Goal: Information Seeking & Learning: Learn about a topic

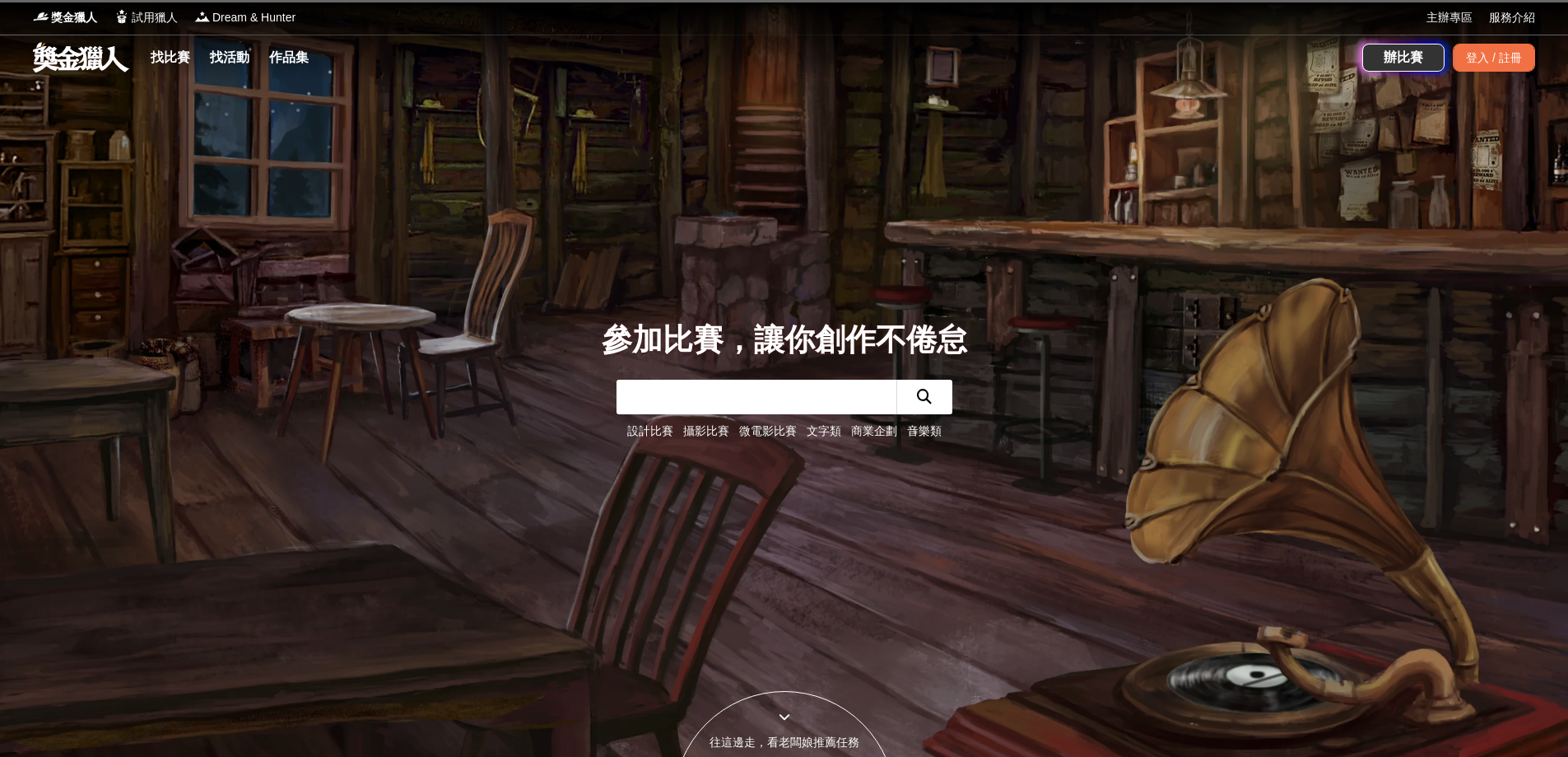
click at [823, 434] on link "文字類" at bounding box center [824, 431] width 34 height 13
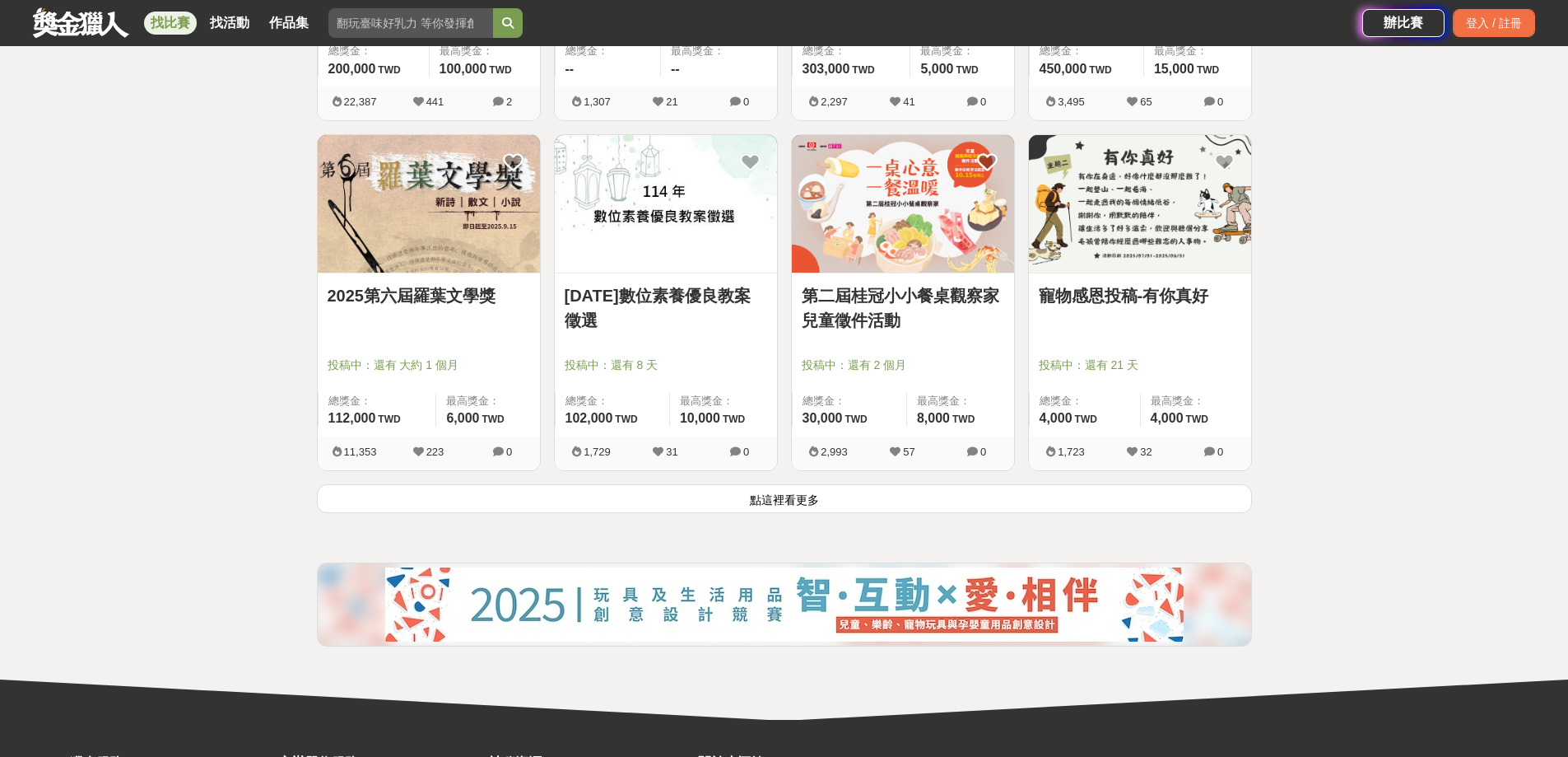
scroll to position [1976, 0]
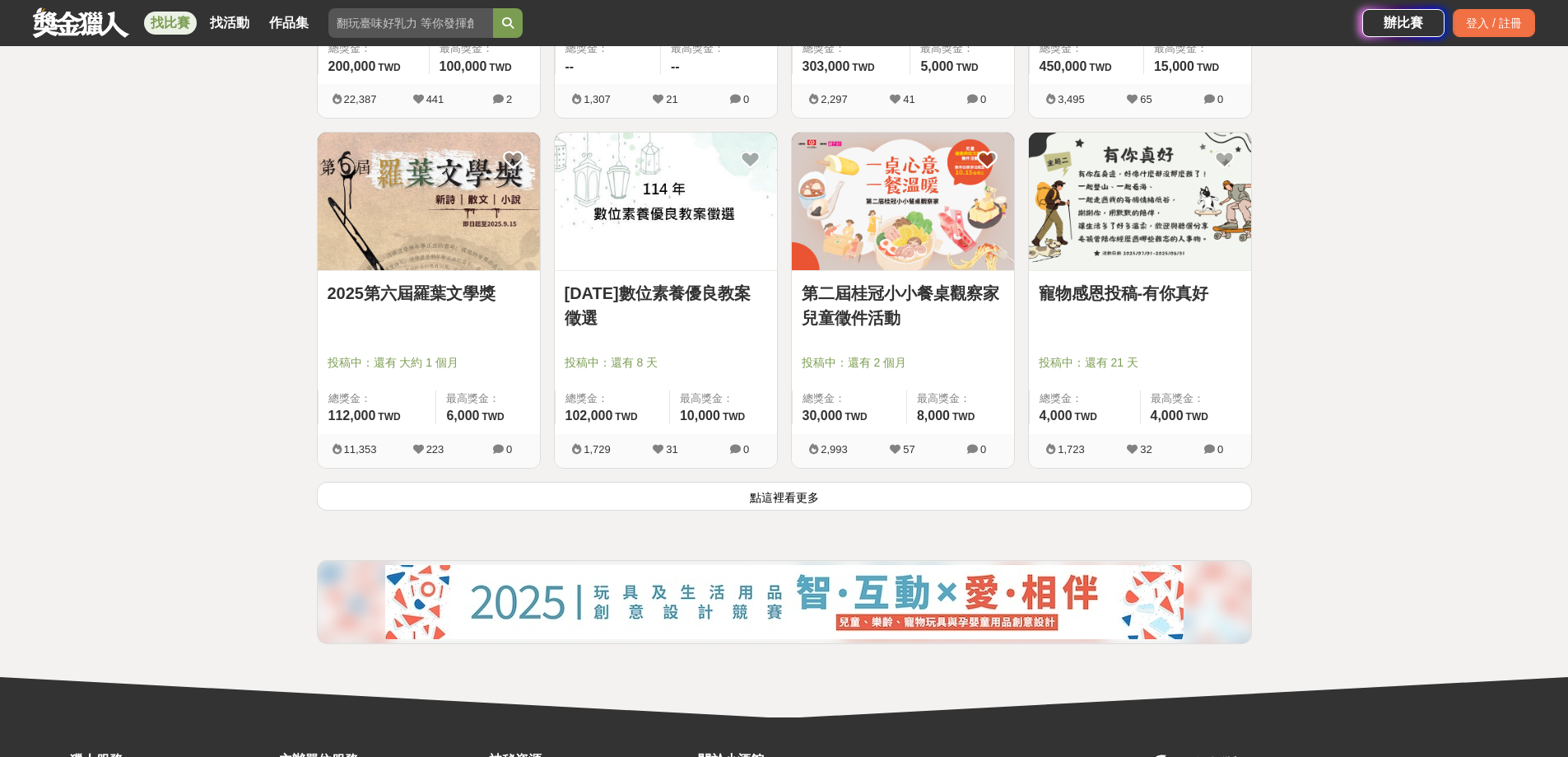
click at [847, 500] on button "點這裡看更多" at bounding box center [785, 496] width 936 height 29
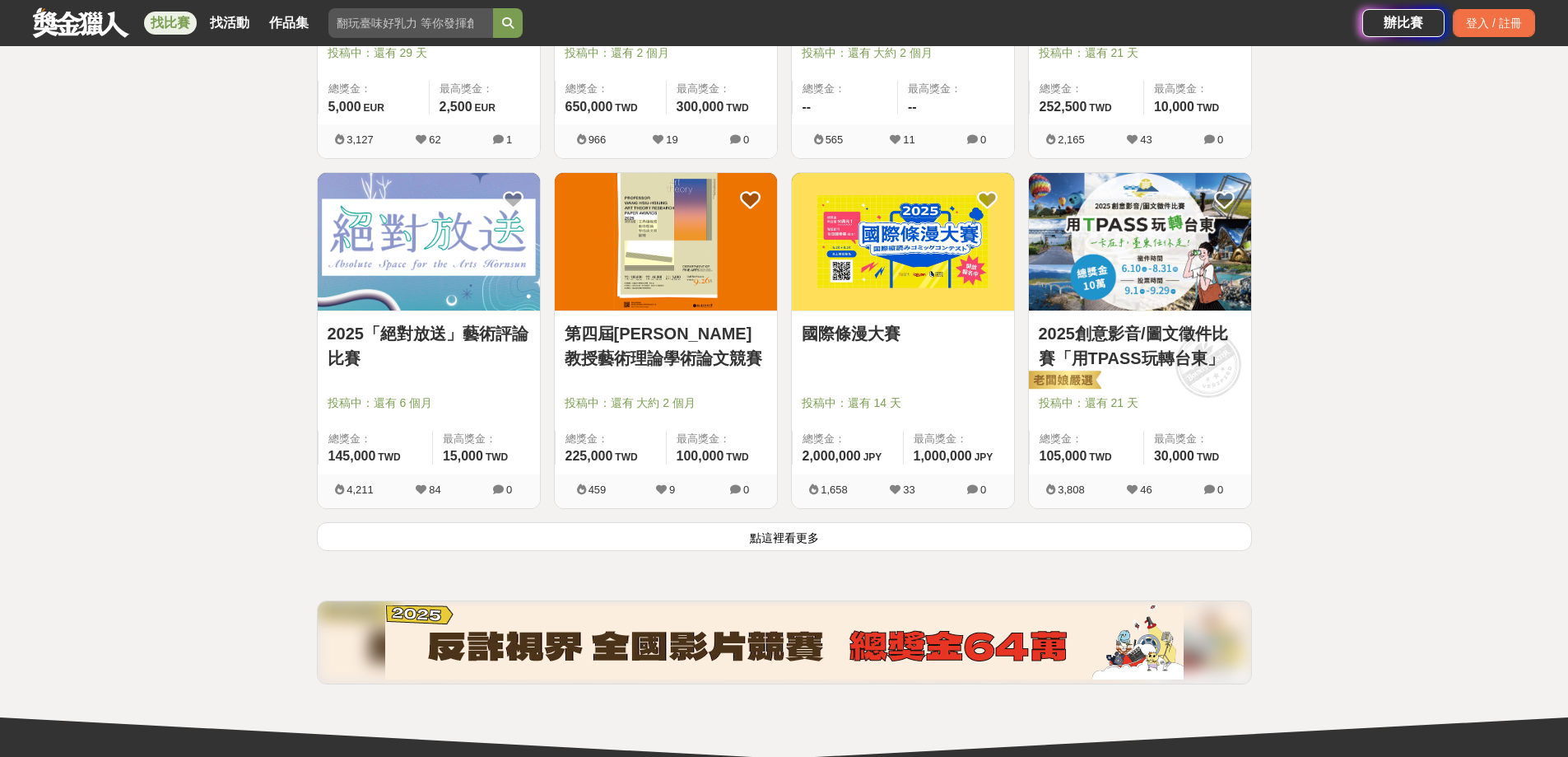
scroll to position [4034, 0]
click at [792, 549] on button "點這裡看更多" at bounding box center [785, 535] width 936 height 29
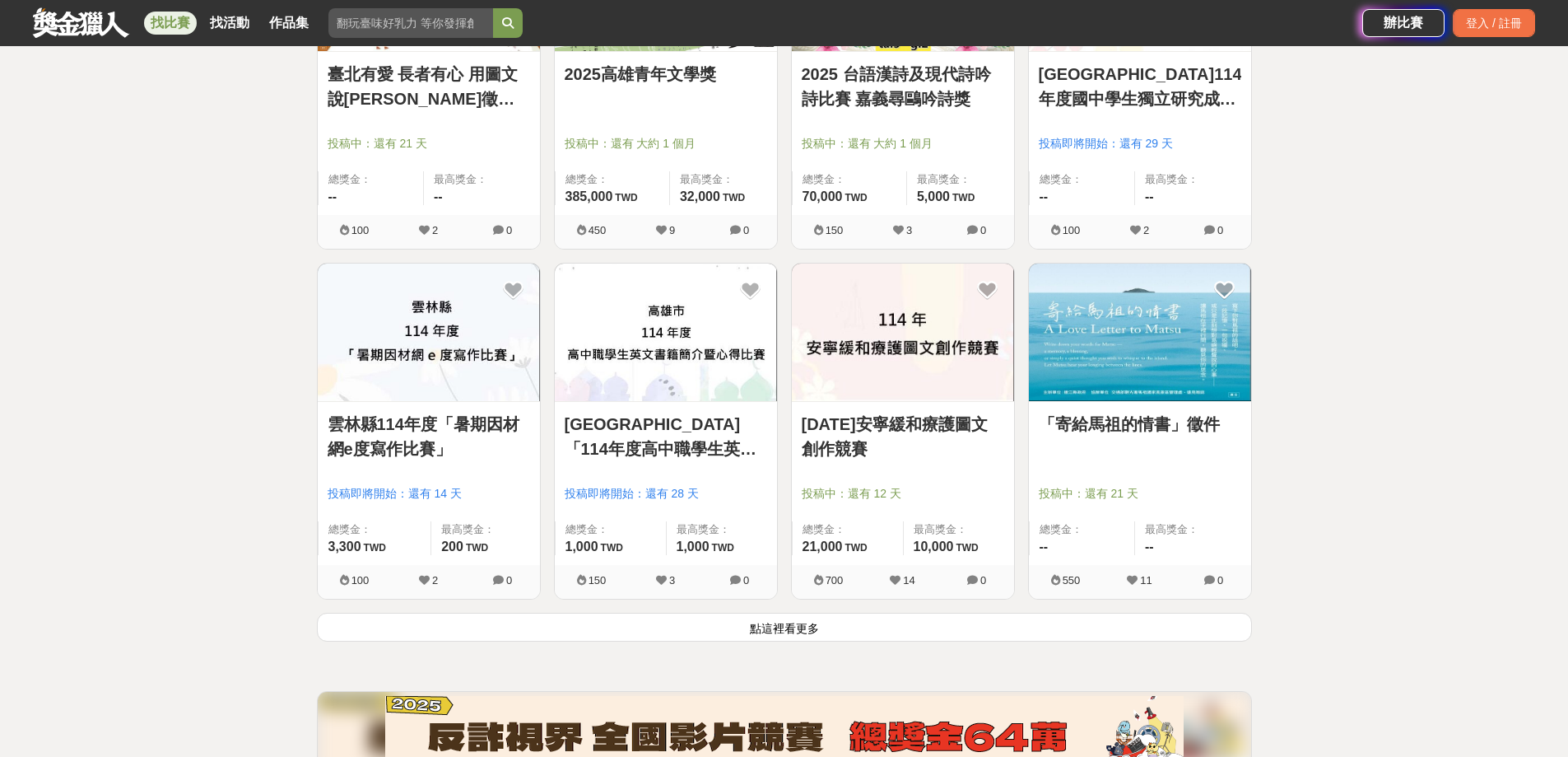
scroll to position [6092, 0]
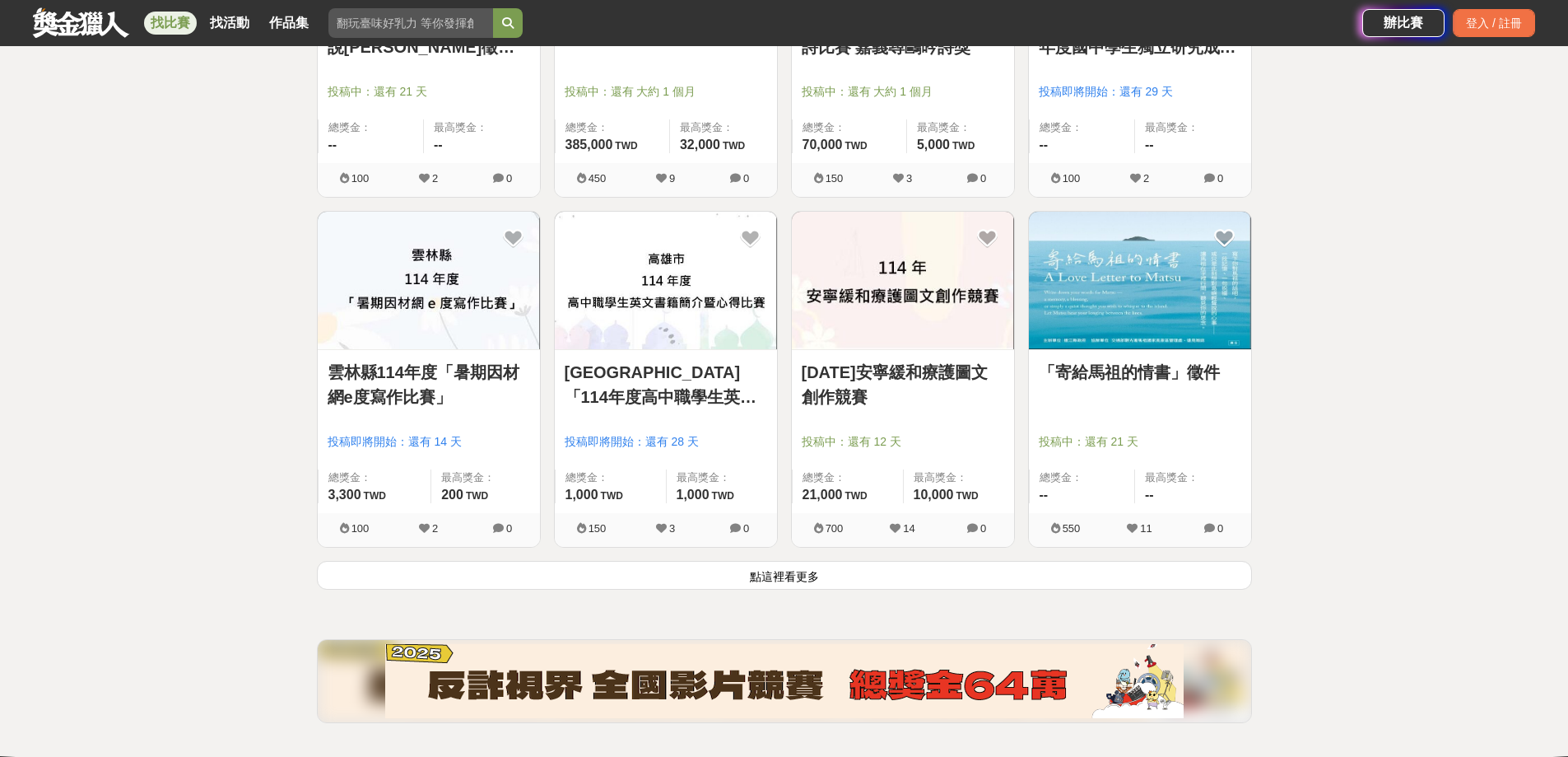
click at [804, 568] on button "點這裡看更多" at bounding box center [785, 575] width 936 height 29
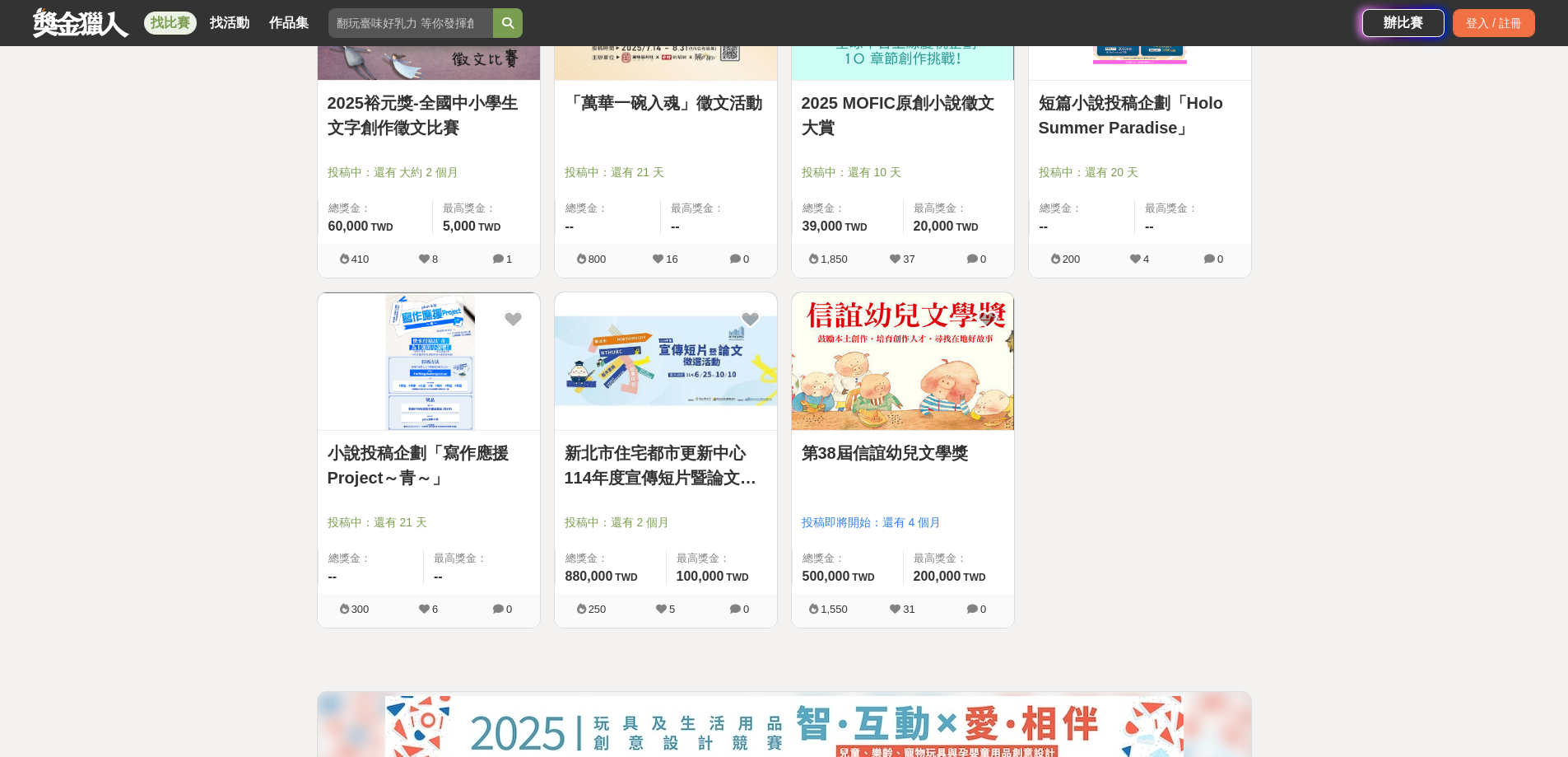
scroll to position [7491, 0]
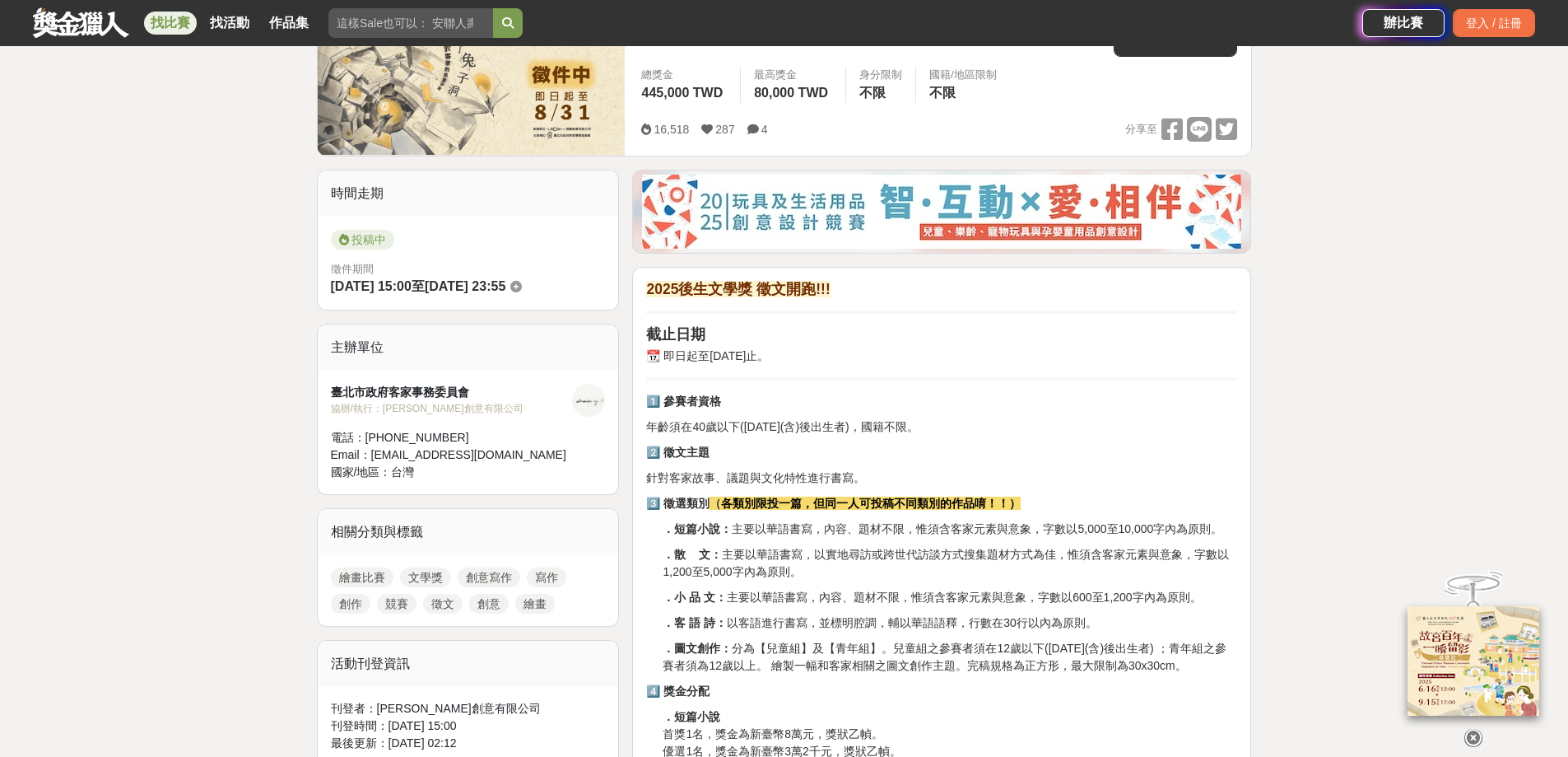
scroll to position [412, 0]
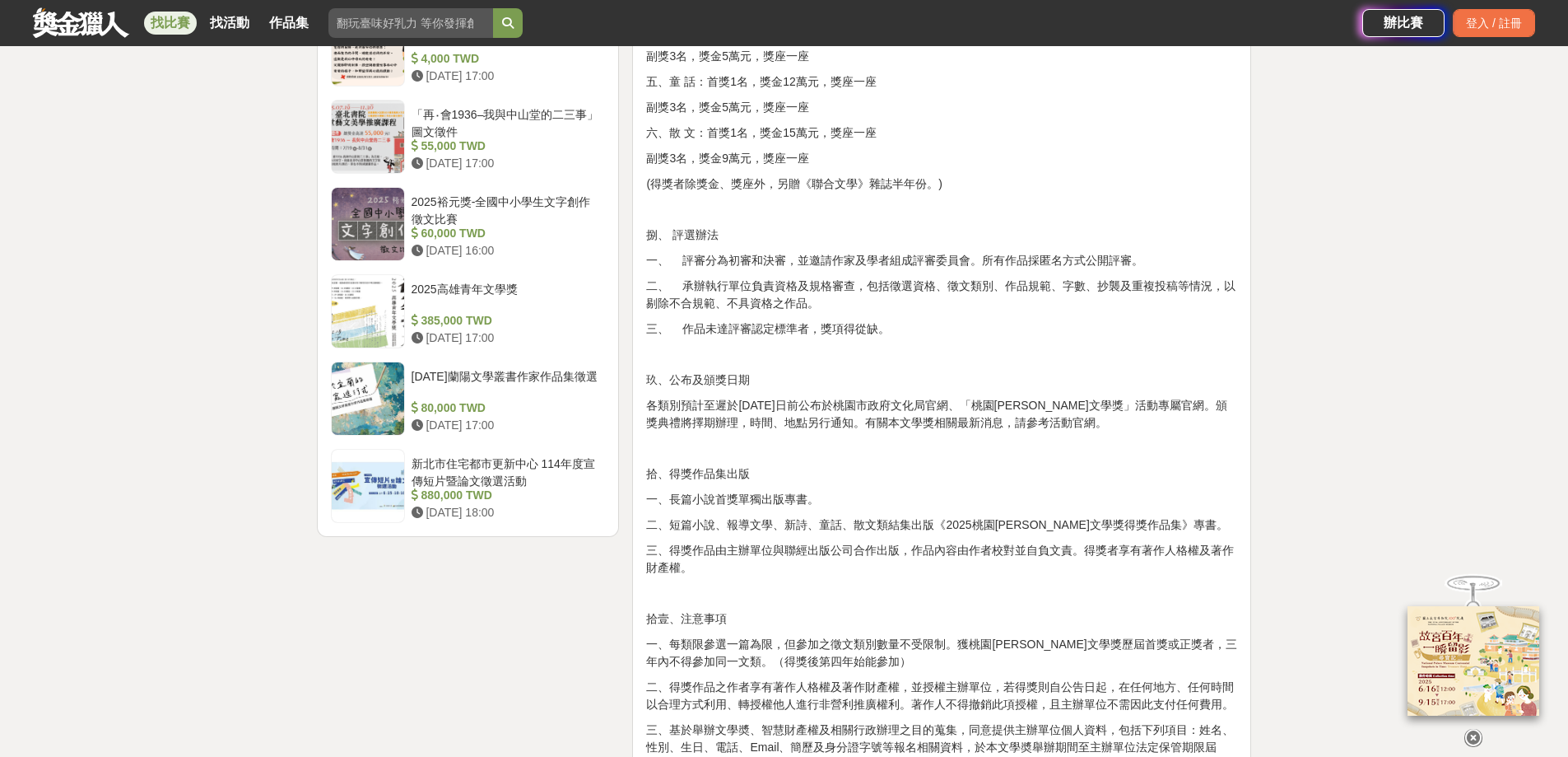
scroll to position [2141, 0]
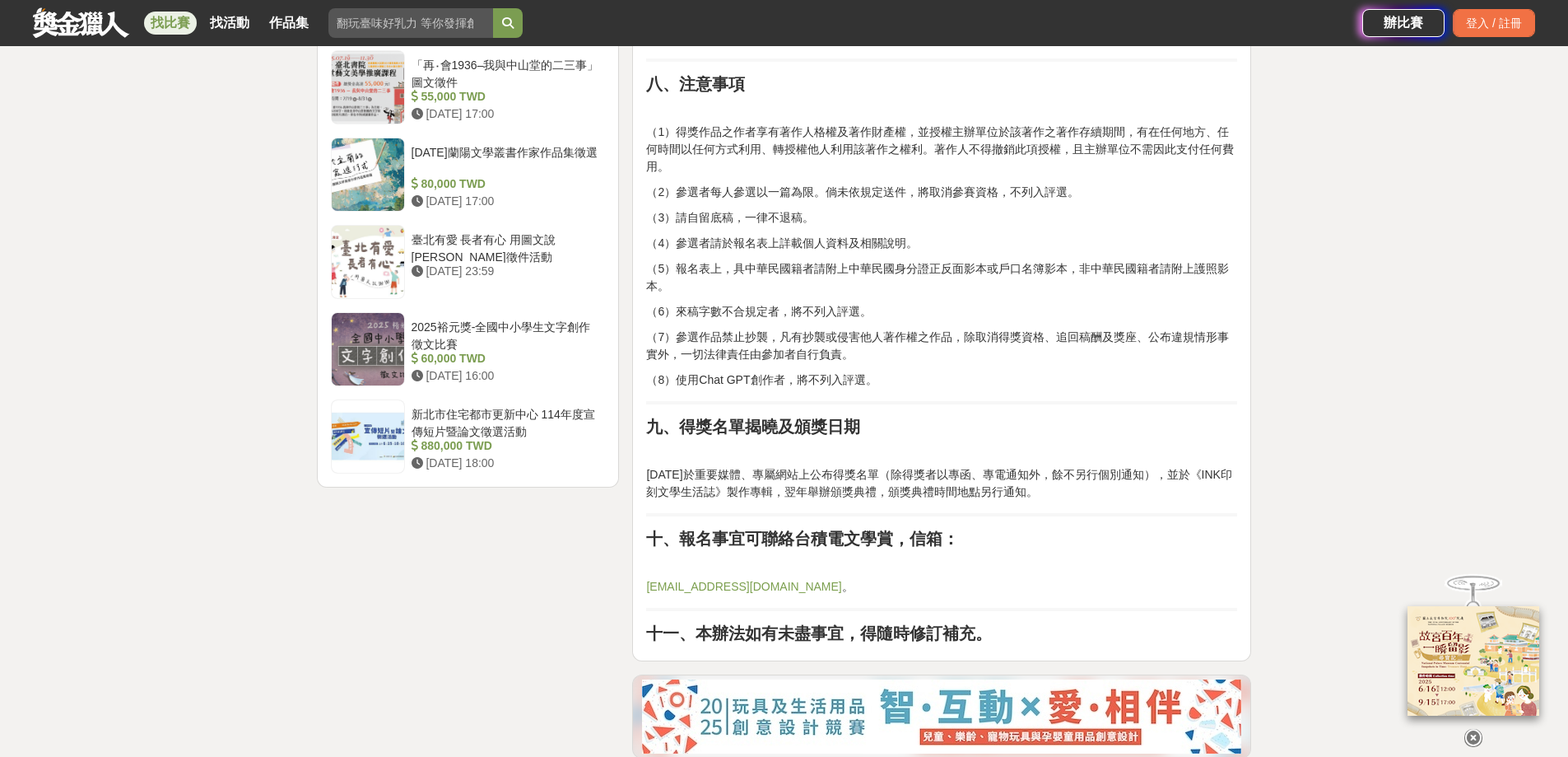
scroll to position [2223, 0]
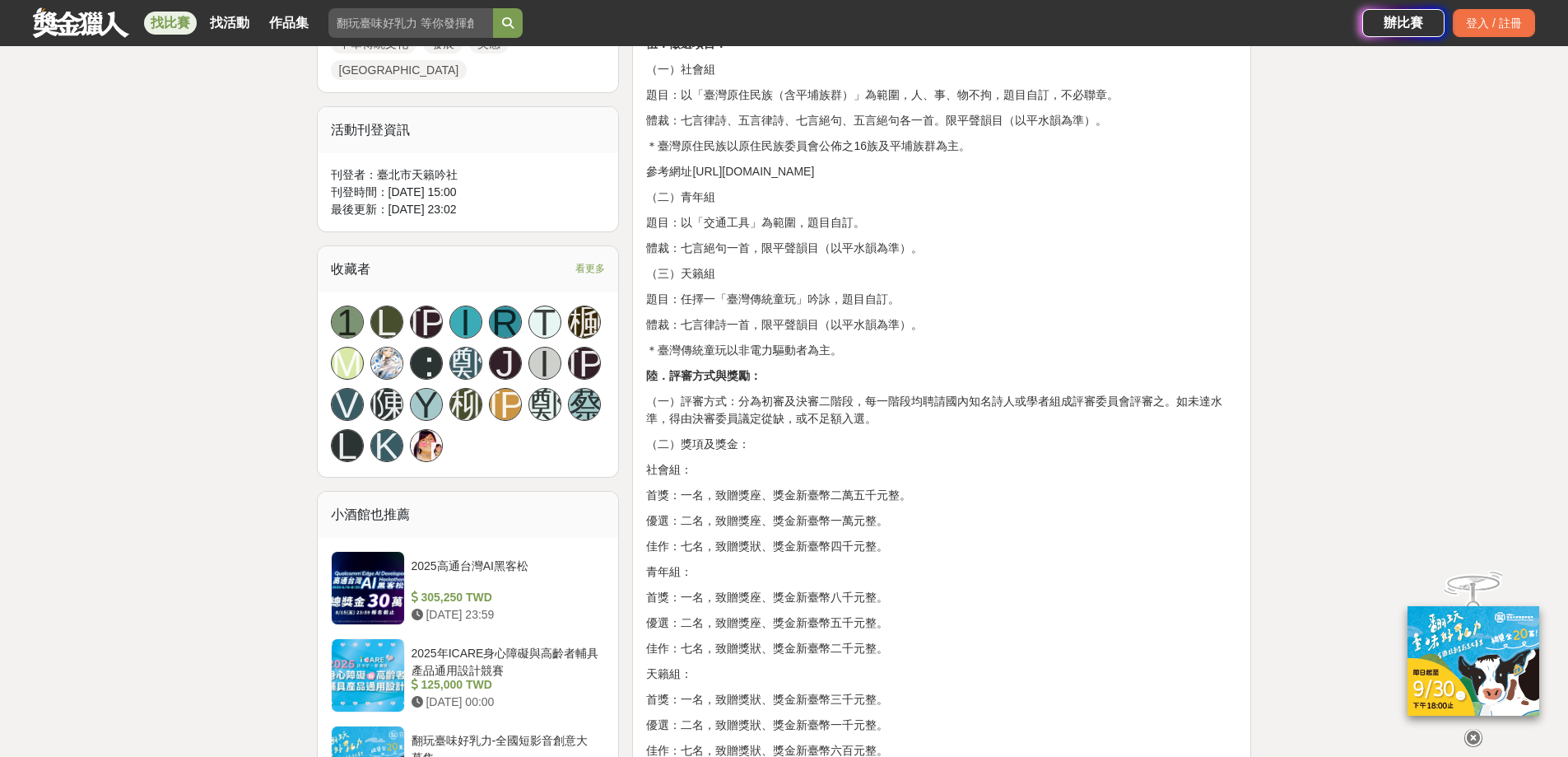
scroll to position [988, 0]
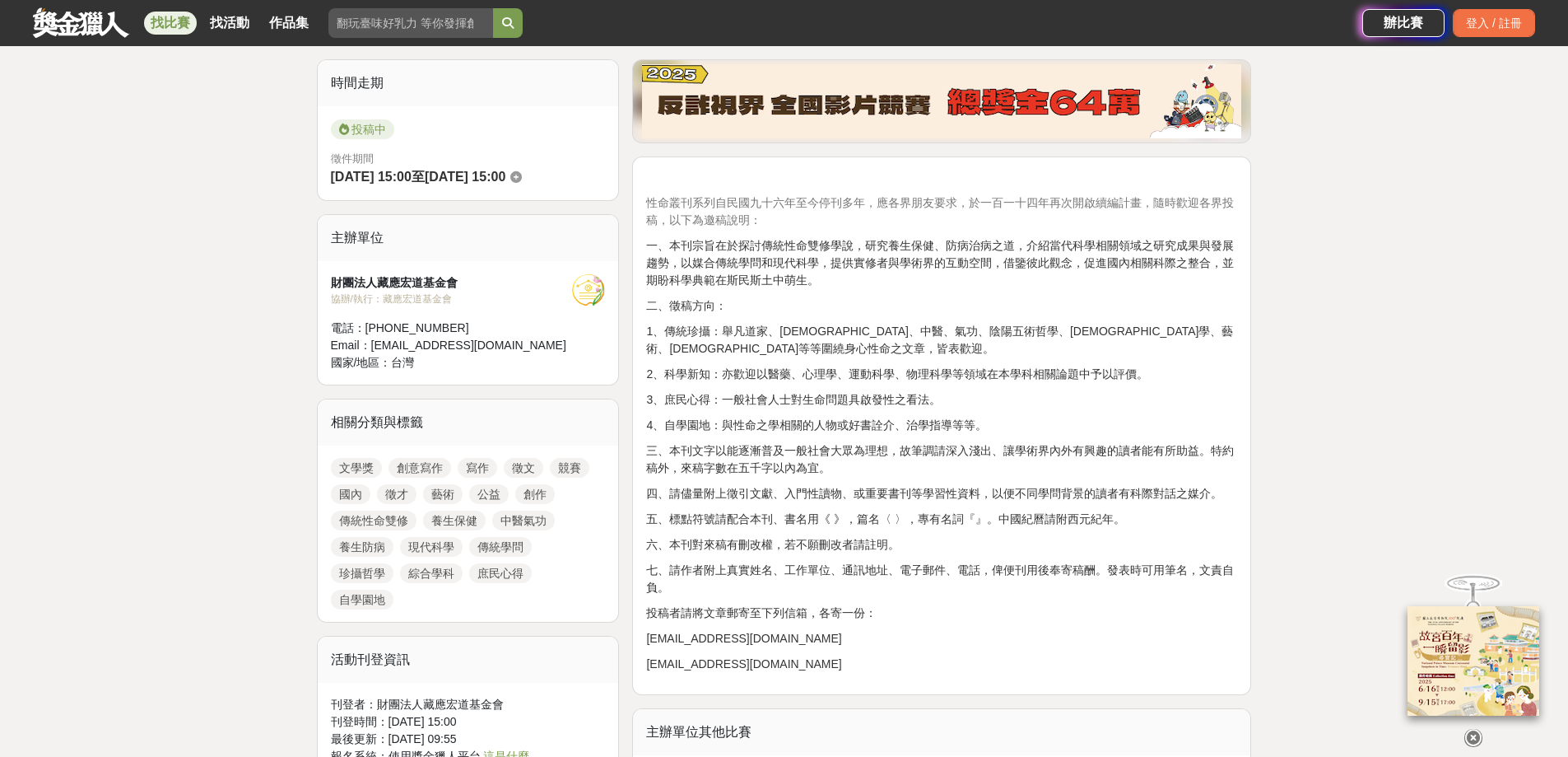
scroll to position [494, 0]
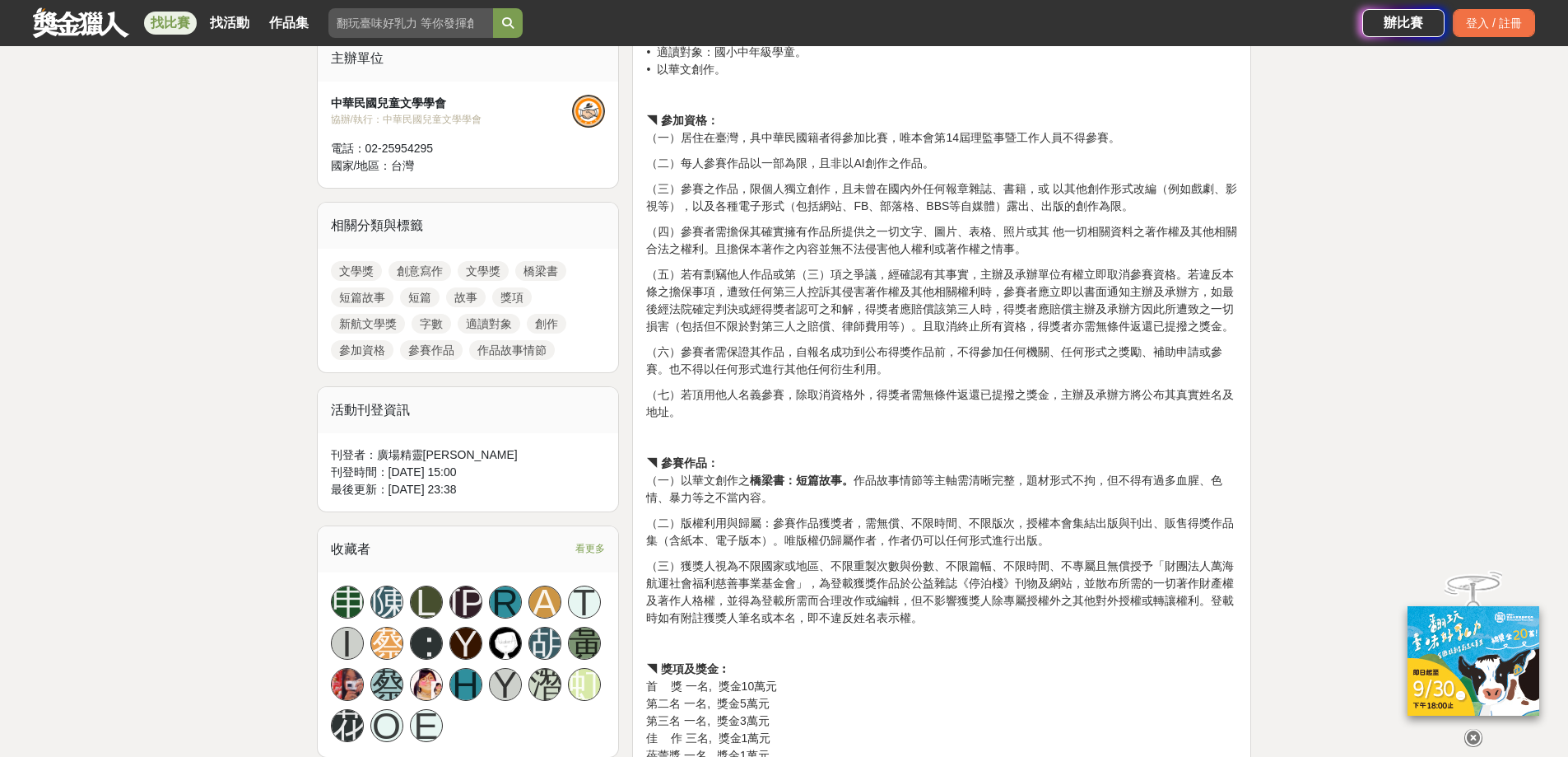
scroll to position [494, 0]
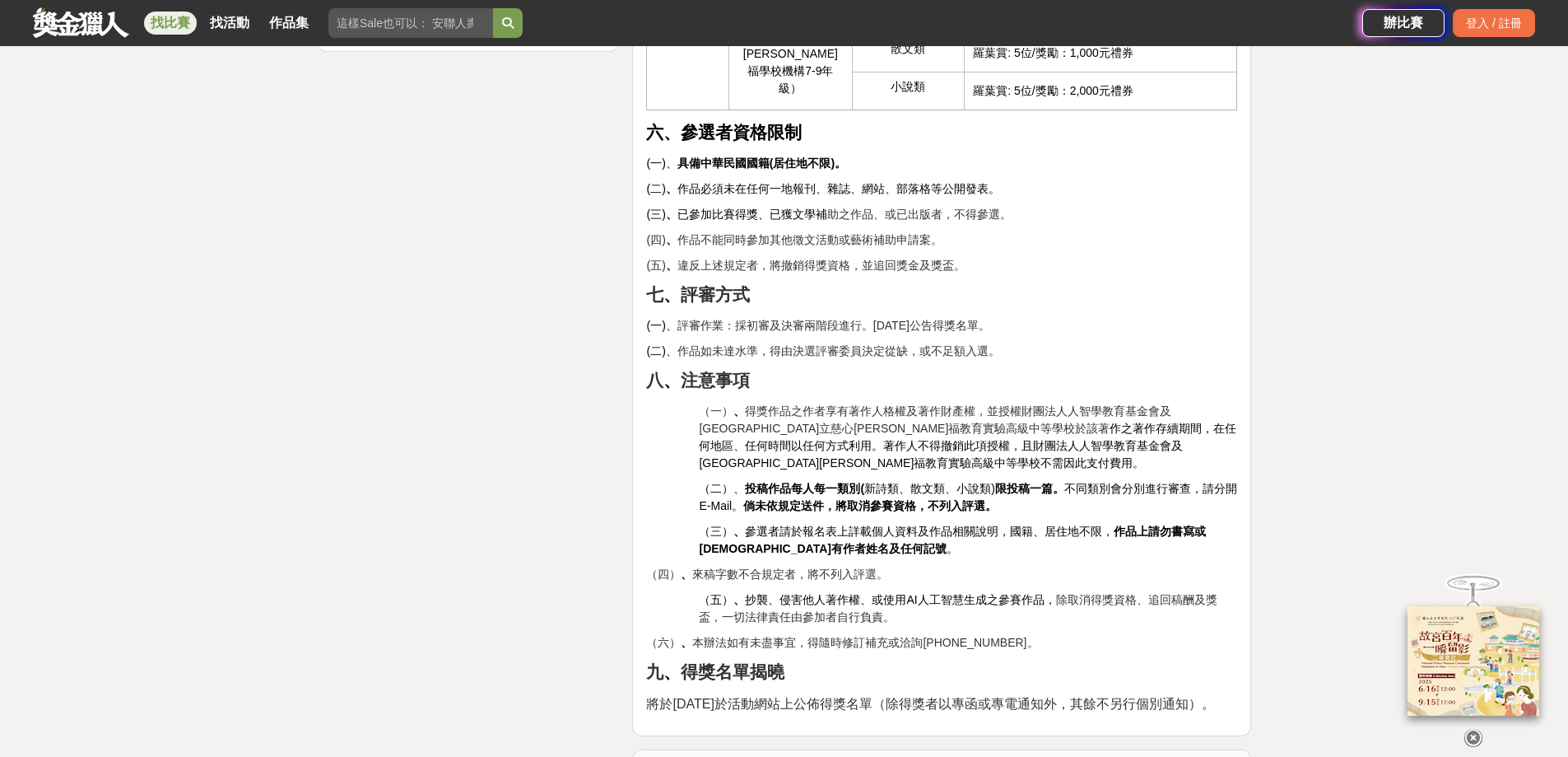
scroll to position [2387, 0]
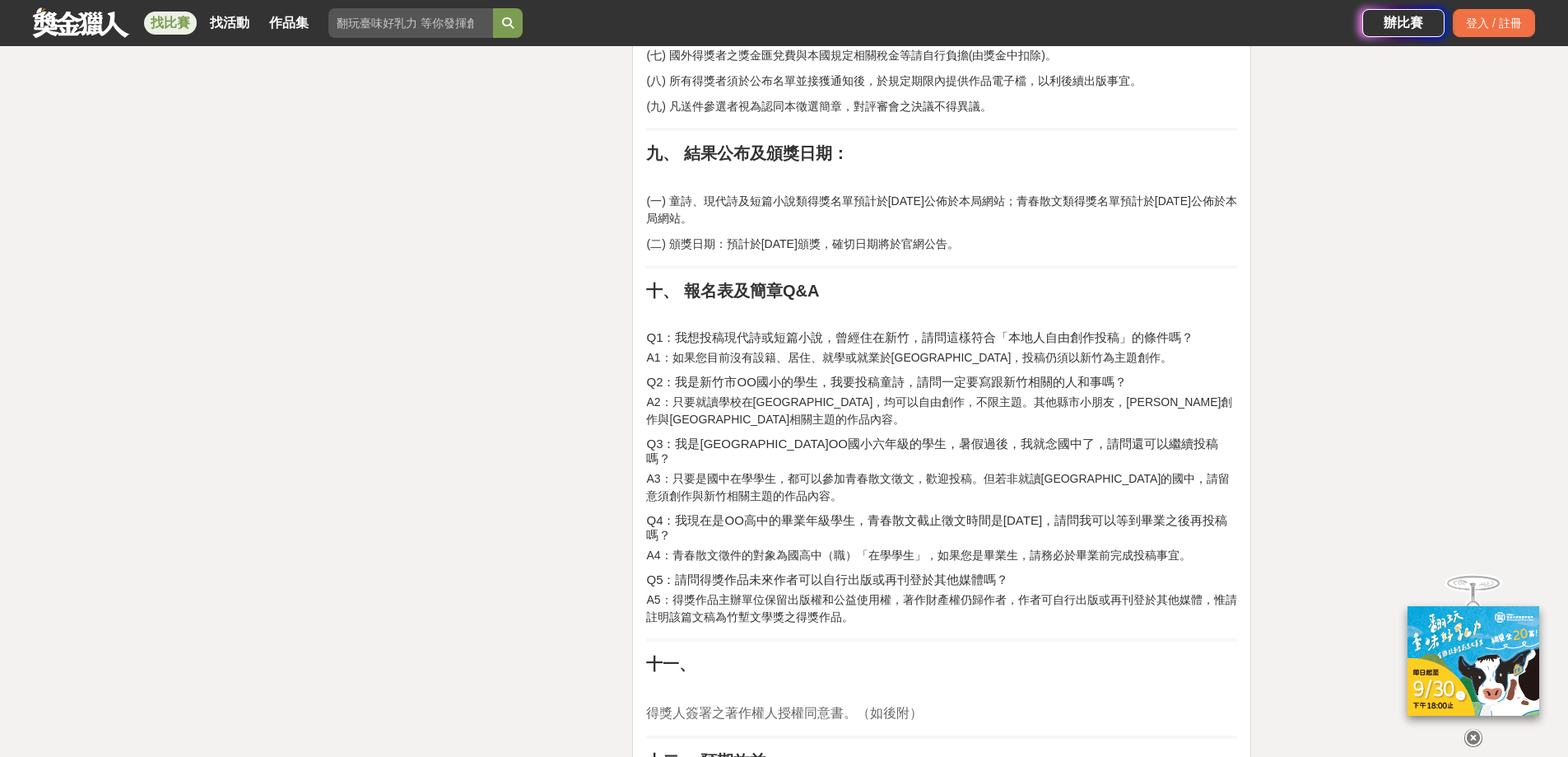
scroll to position [2552, 0]
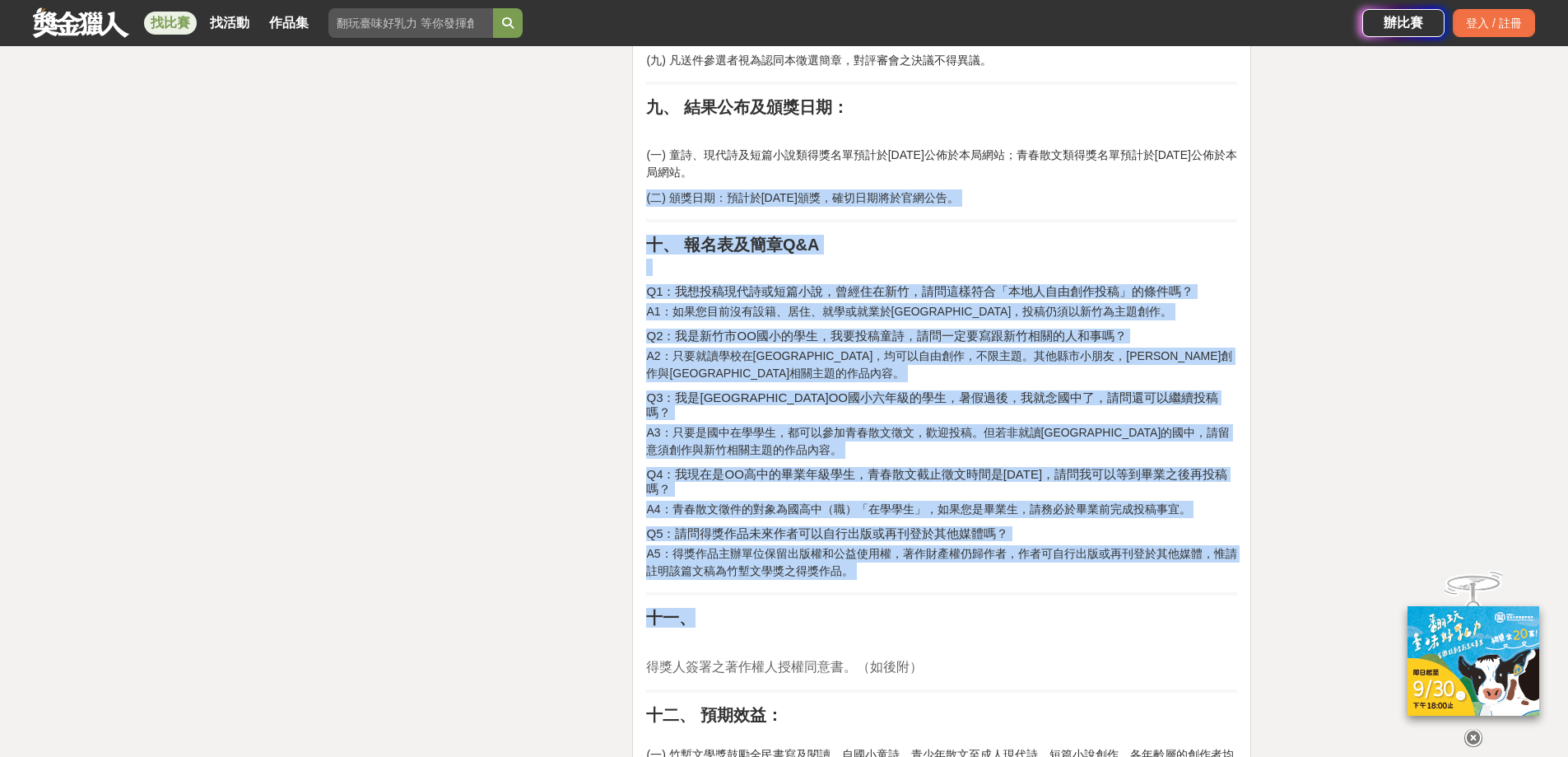
drag, startPoint x: 914, startPoint y: 197, endPoint x: 961, endPoint y: 580, distance: 385.9
click at [961, 607] on h2 "十一、" at bounding box center [942, 617] width 591 height 20
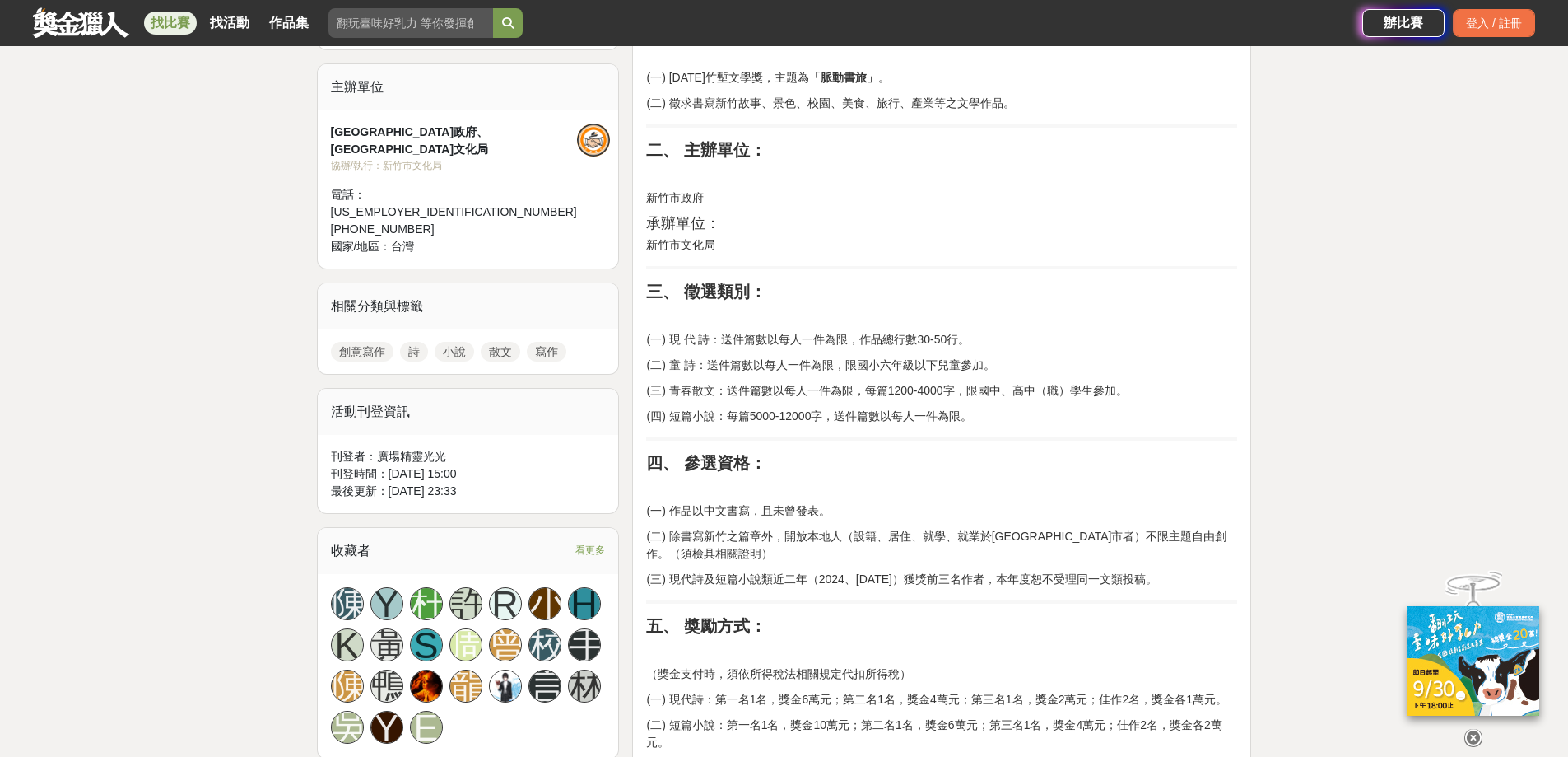
scroll to position [392, 0]
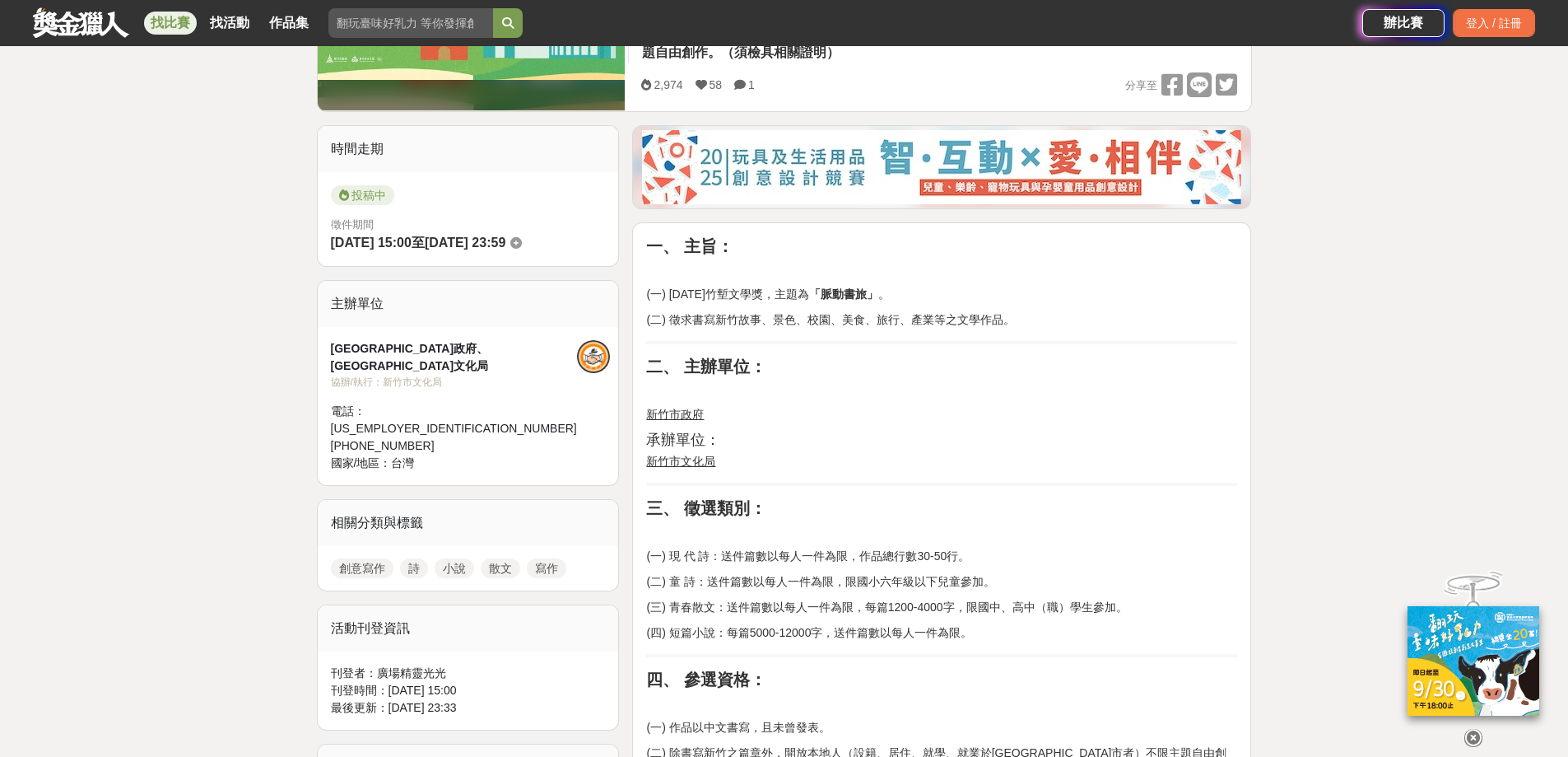
click at [1018, 407] on p "新竹市政府" at bounding box center [942, 414] width 591 height 18
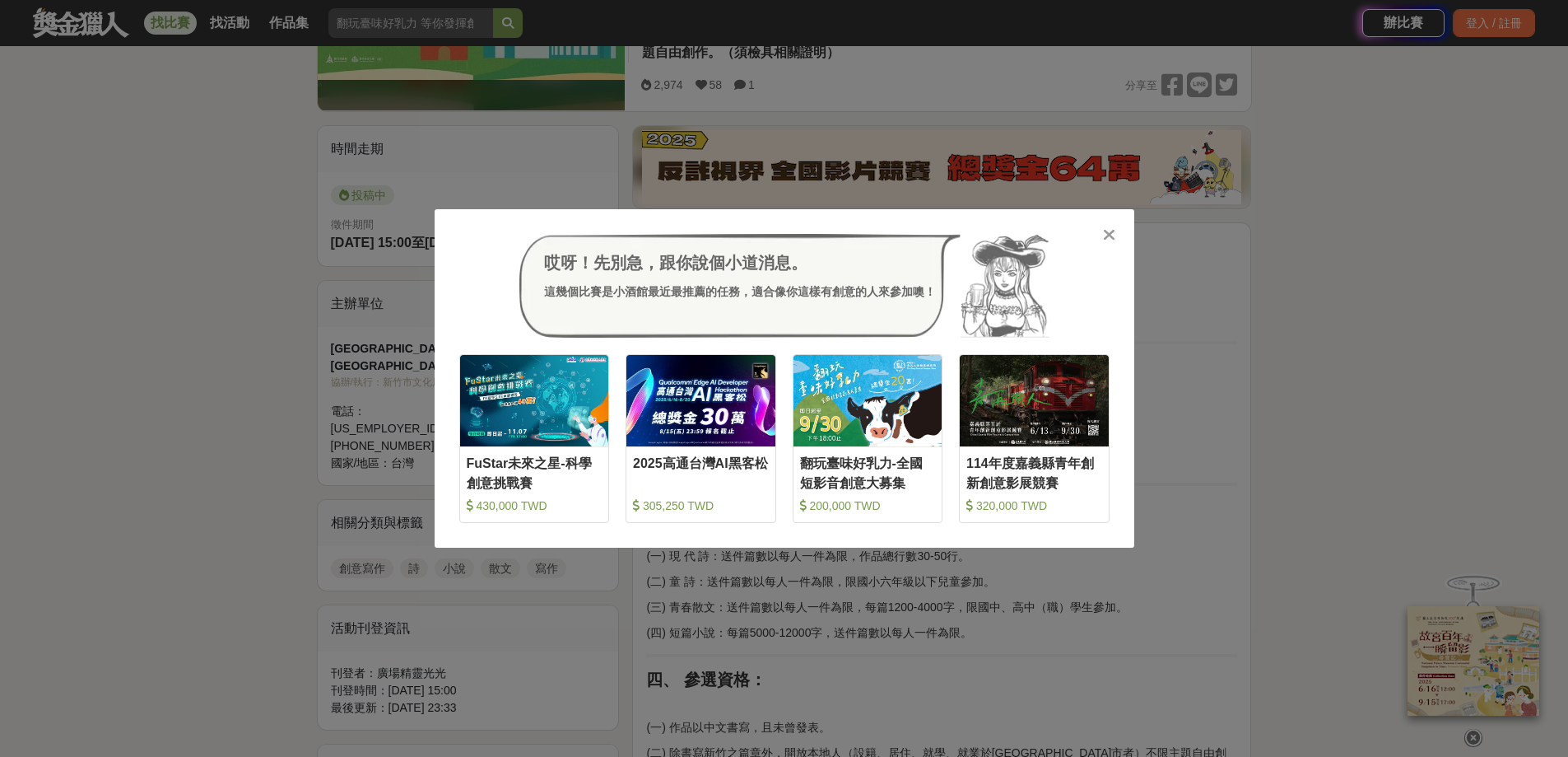
click at [1110, 233] on icon at bounding box center [1109, 234] width 12 height 17
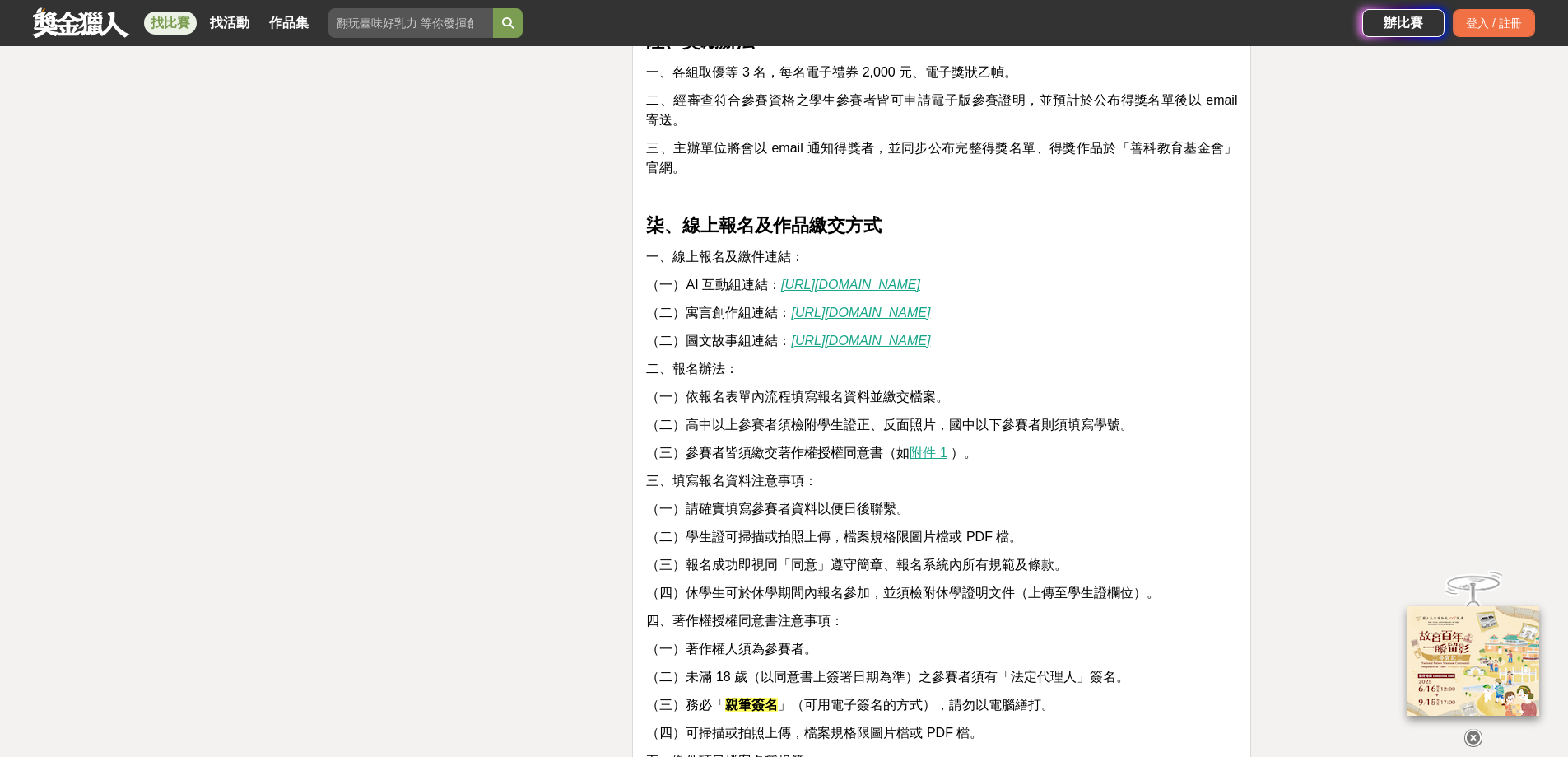
scroll to position [3870, 0]
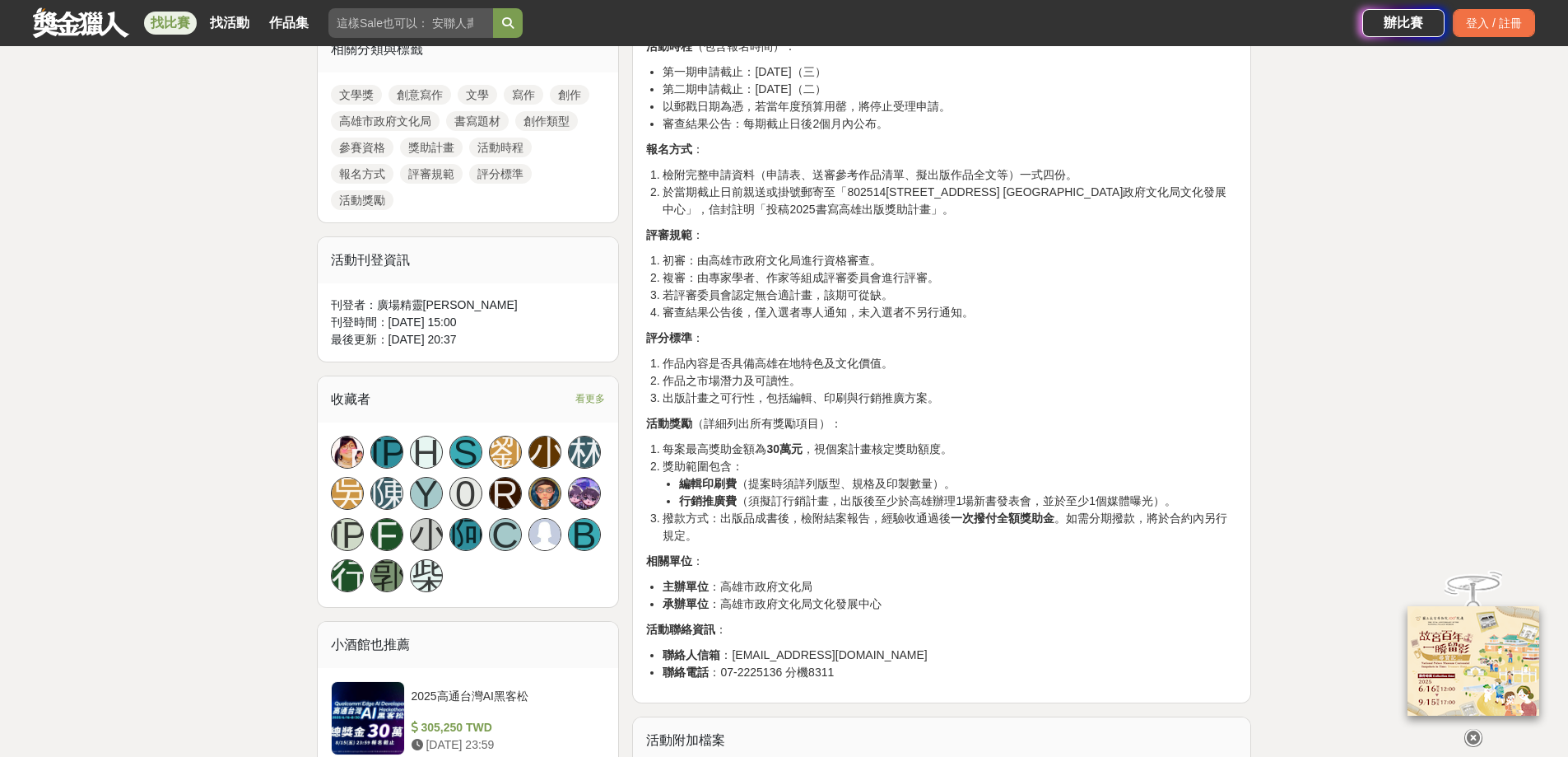
scroll to position [823, 0]
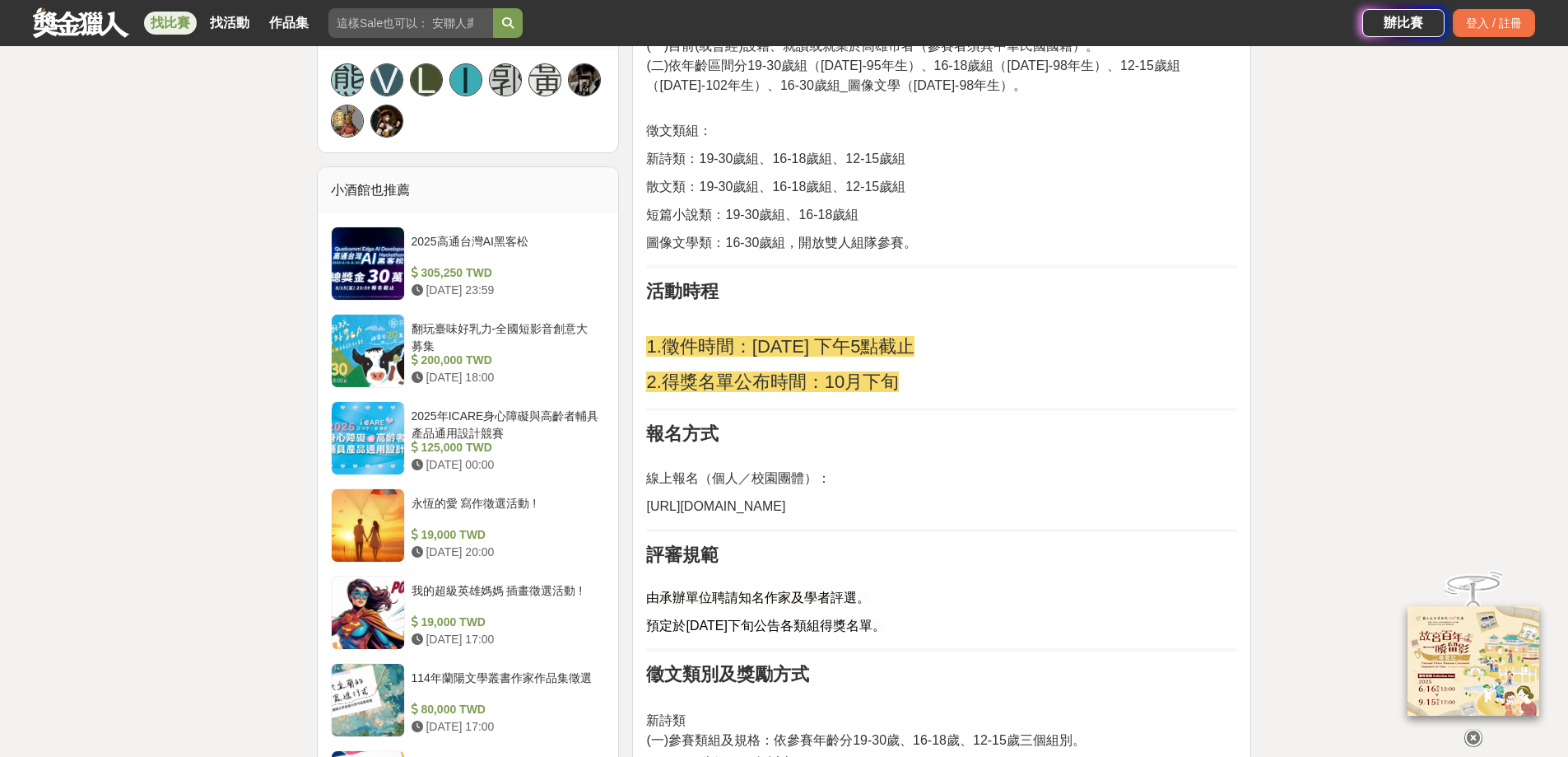
scroll to position [1400, 0]
